Goal: Transaction & Acquisition: Obtain resource

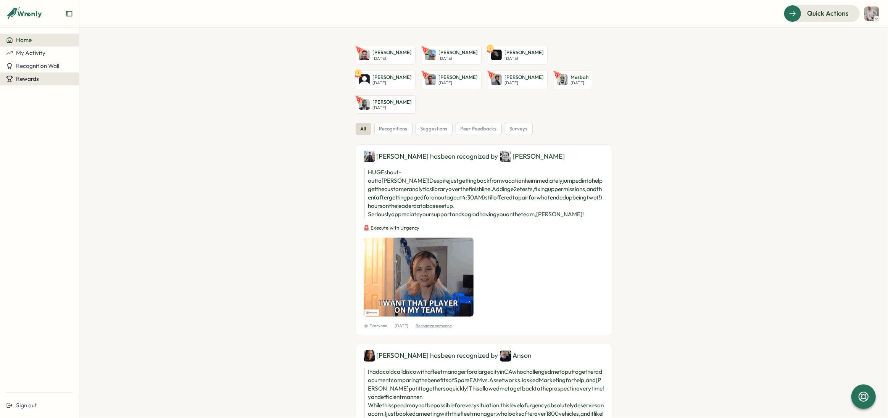
click at [29, 78] on span "Rewards" at bounding box center [27, 78] width 23 height 7
click at [86, 78] on div "Redeem Rewards" at bounding box center [103, 79] width 45 height 8
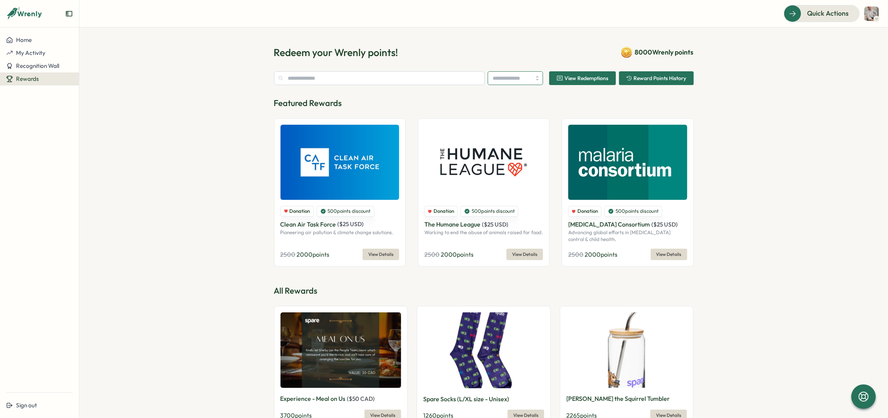
click at [501, 80] on input "search" at bounding box center [515, 78] width 55 height 14
type input "******"
click at [474, 110] on div "Featured Rewards Donation 500 points discount Clean Air Task Force ( $ 25 USD )…" at bounding box center [484, 181] width 420 height 169
click at [437, 81] on input "text" at bounding box center [379, 78] width 211 height 14
type input "*"
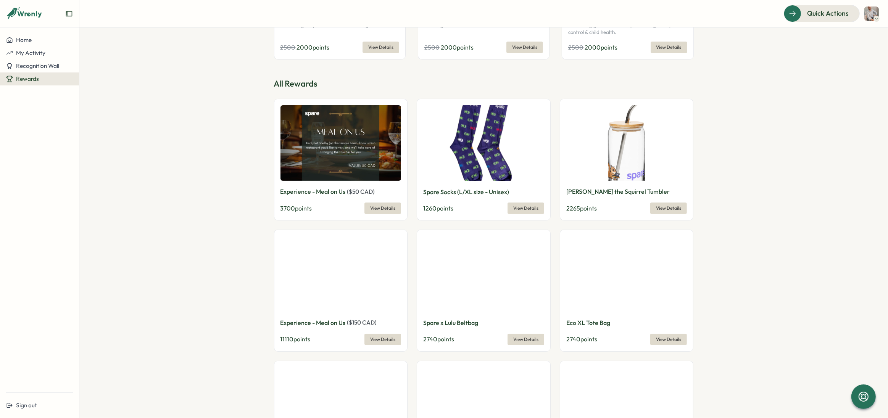
scroll to position [336, 0]
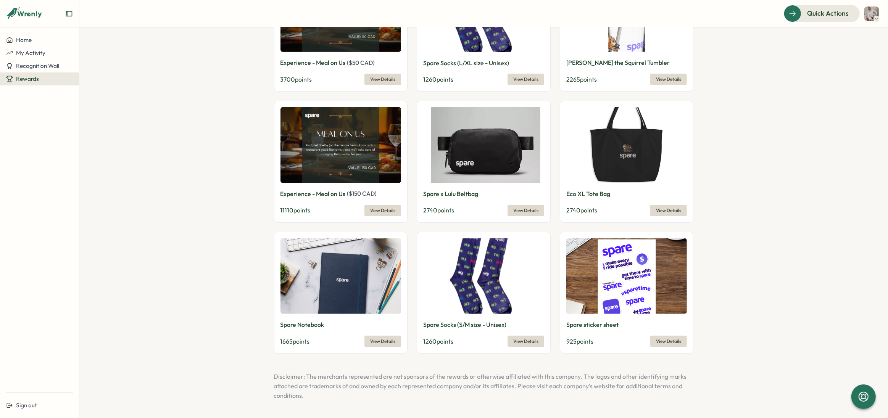
click at [394, 369] on div "Featured Rewards Donation 500 points discount Clean Air Task Force ( $ 25 USD )…" at bounding box center [484, 80] width 420 height 639
click at [397, 377] on p "Disclaimer: The merchants represented are not sponsors of the rewards or otherw…" at bounding box center [484, 386] width 420 height 28
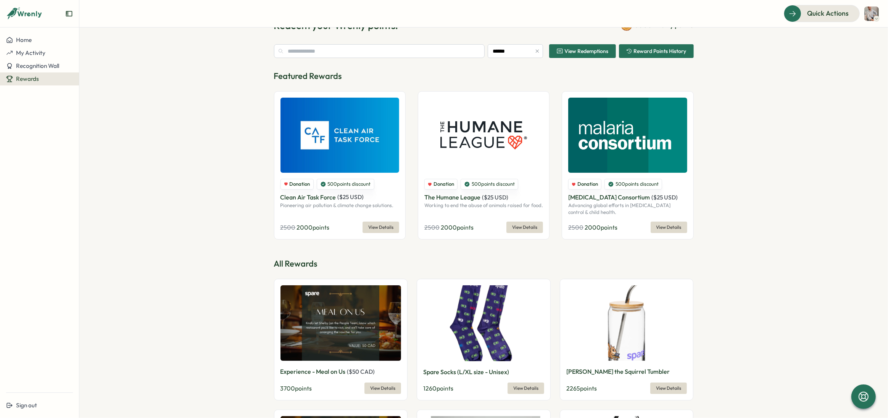
scroll to position [0, 0]
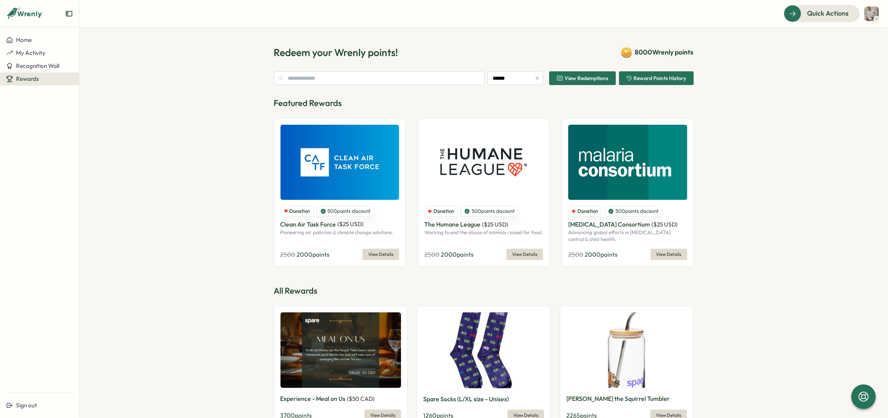
click at [579, 78] on span "View Redemptions" at bounding box center [587, 78] width 44 height 5
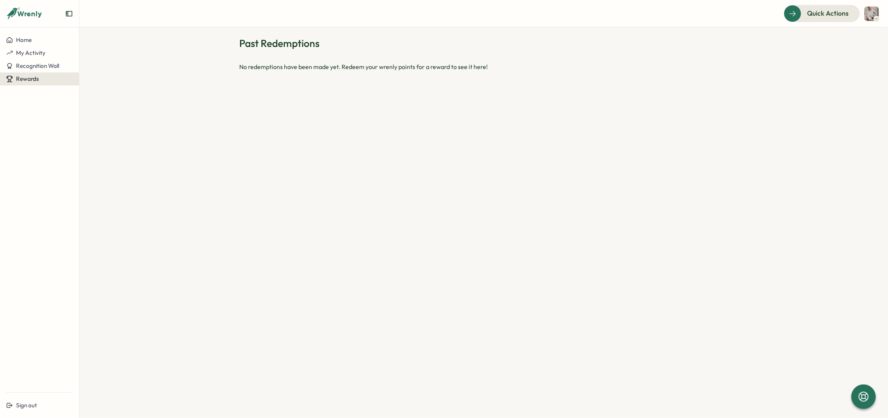
click at [32, 78] on span "Rewards" at bounding box center [27, 78] width 23 height 7
click at [105, 76] on div "Redeem Rewards" at bounding box center [103, 79] width 45 height 8
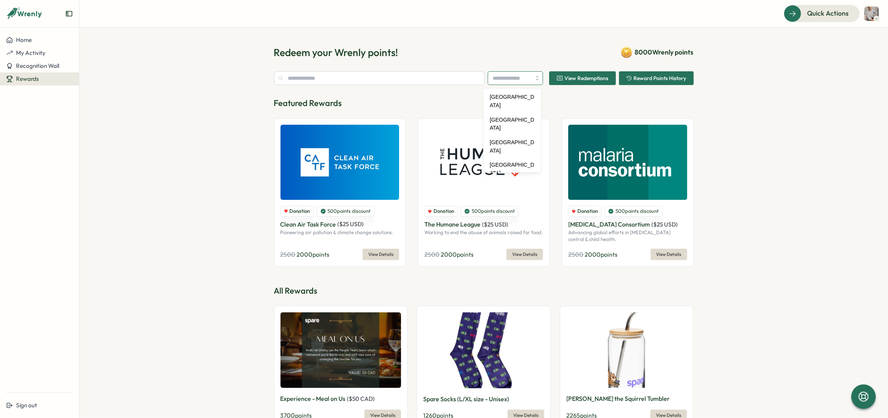
click at [494, 81] on input "search" at bounding box center [515, 78] width 55 height 14
click at [420, 111] on div "Featured Rewards Donation 500 points discount Clean Air Task Force ( $ 25 USD )…" at bounding box center [484, 181] width 420 height 169
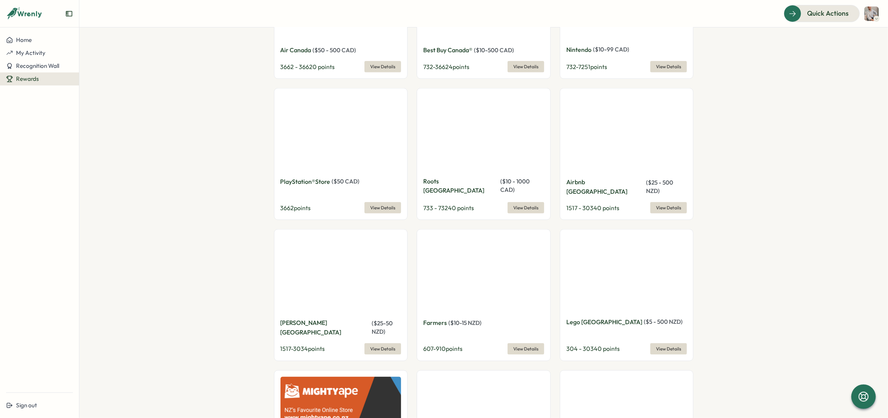
scroll to position [4339, 0]
